Goal: Information Seeking & Learning: Learn about a topic

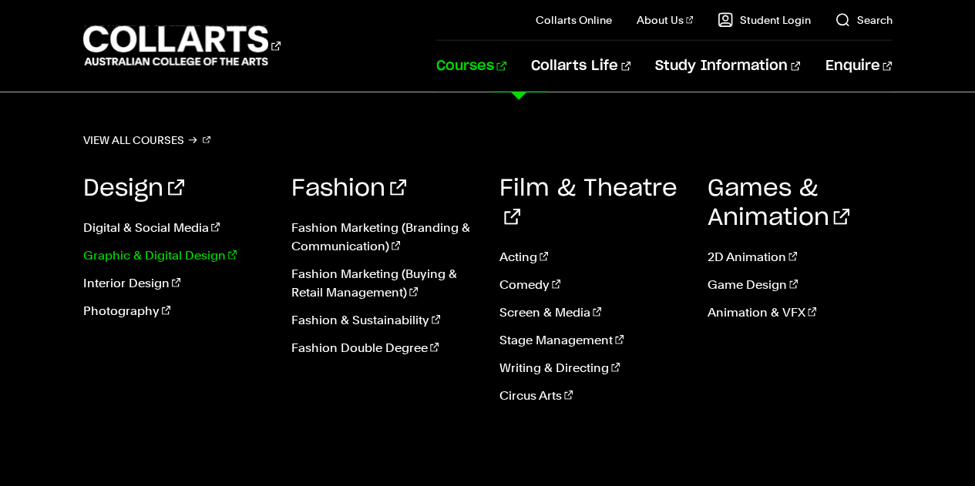
scroll to position [2081, 0]
click at [122, 143] on link "View all courses" at bounding box center [147, 141] width 128 height 22
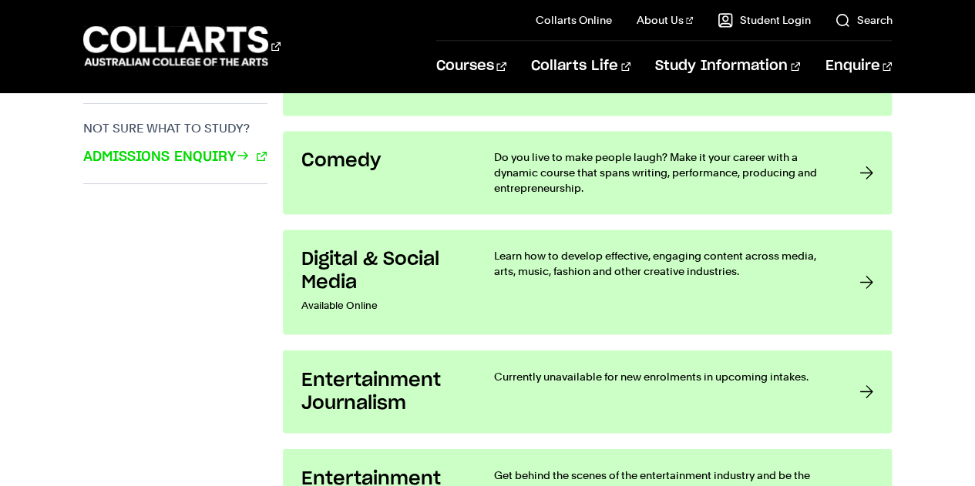
scroll to position [1002, 0]
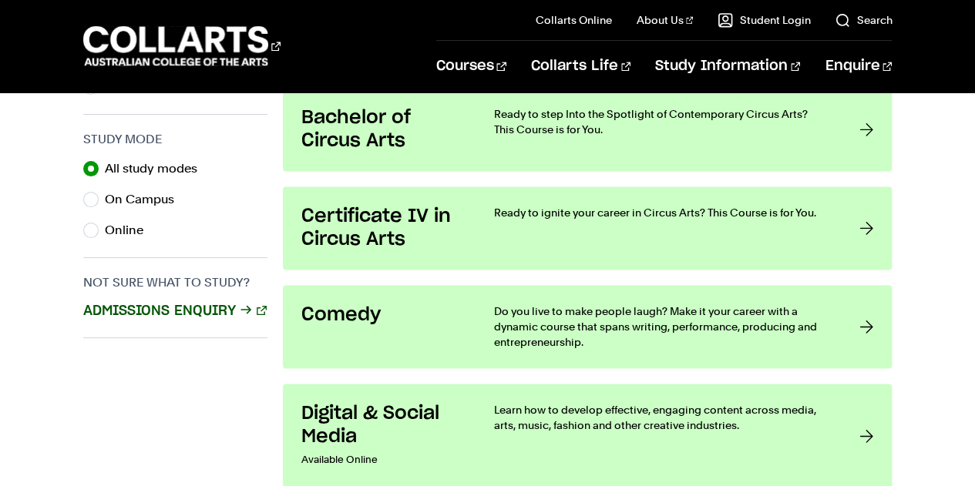
click at [181, 315] on link "Admissions Enquiry" at bounding box center [174, 311] width 183 height 20
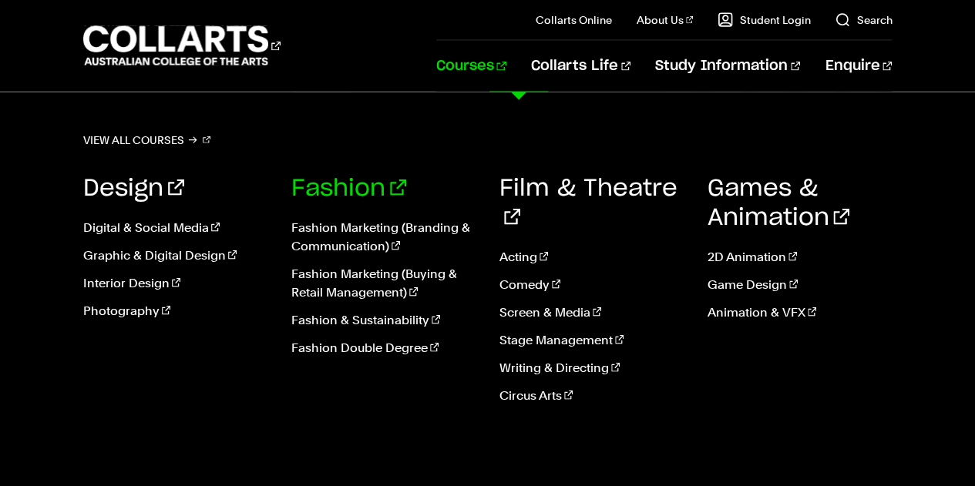
scroll to position [1724, 0]
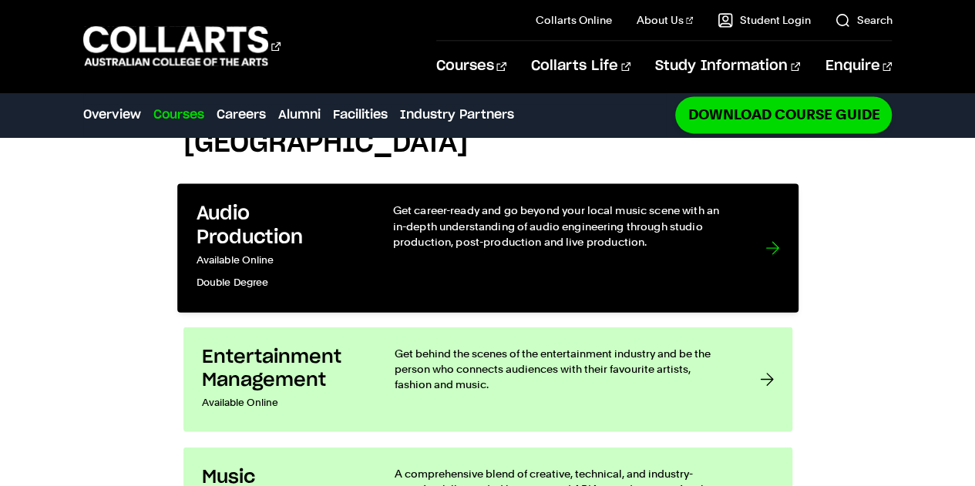
scroll to position [1002, 0]
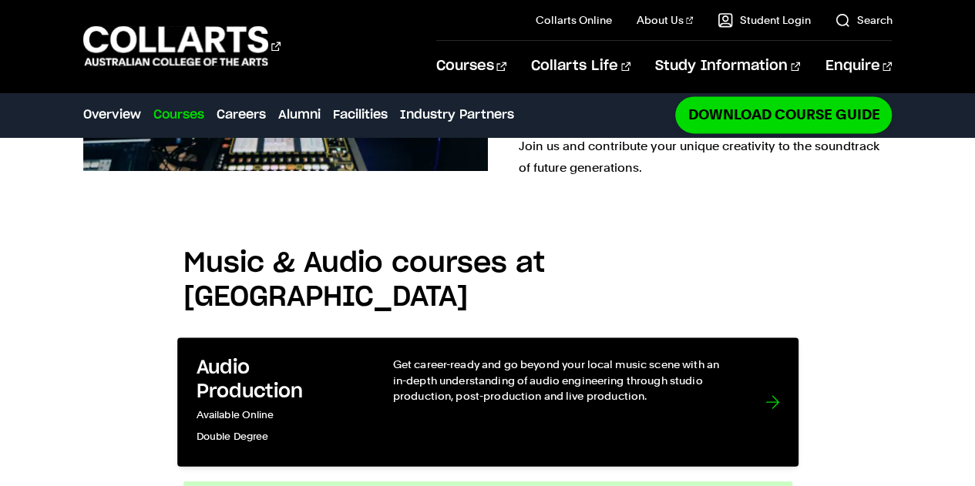
click at [506, 357] on p "Get career-ready and go beyond your local music scene with an in-depth understa…" at bounding box center [563, 380] width 342 height 47
click at [724, 371] on p "Get career-ready and go beyond your local music scene with an in-depth understa…" at bounding box center [563, 380] width 342 height 47
click at [634, 357] on p "Get career-ready and go beyond your local music scene with an in-depth understa…" at bounding box center [563, 380] width 342 height 47
click at [570, 357] on p "Get career-ready and go beyond your local music scene with an in-depth understa…" at bounding box center [563, 380] width 342 height 47
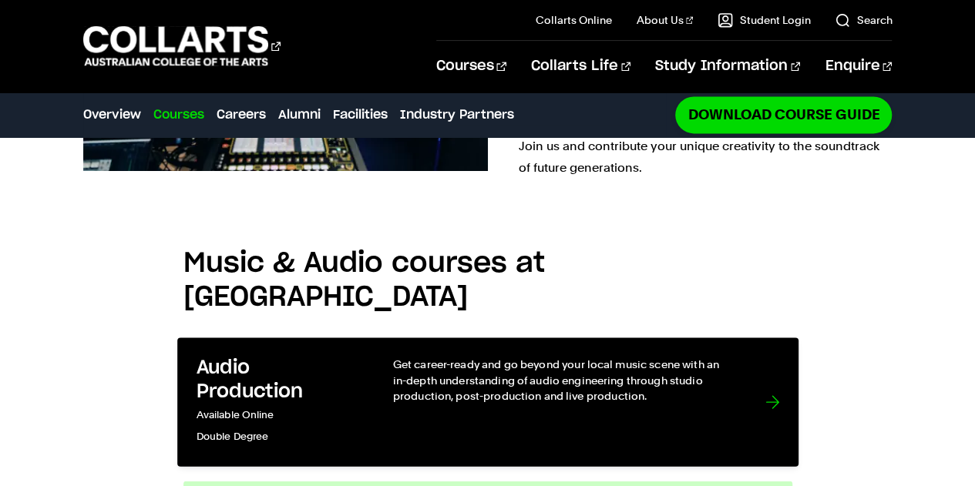
click at [570, 357] on p "Get career-ready and go beyond your local music scene with an in-depth understa…" at bounding box center [563, 380] width 342 height 47
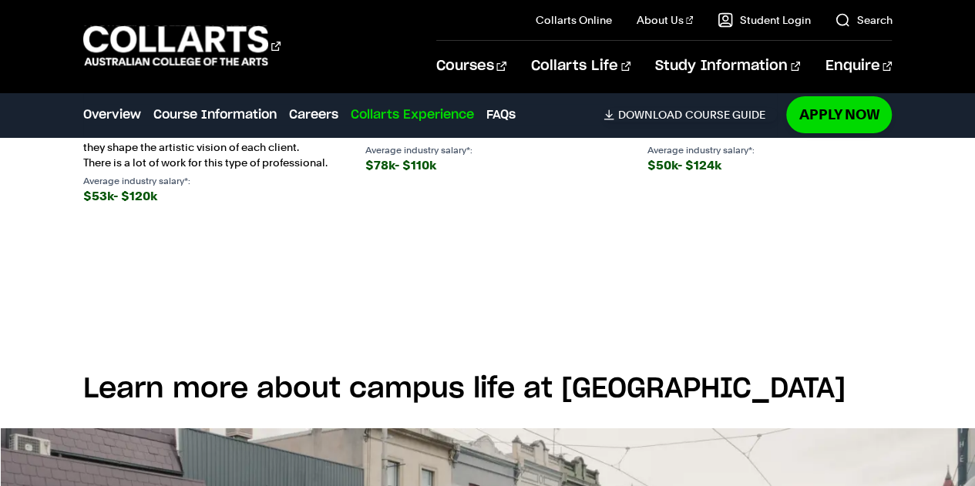
scroll to position [3084, 0]
